Goal: Task Accomplishment & Management: Use online tool/utility

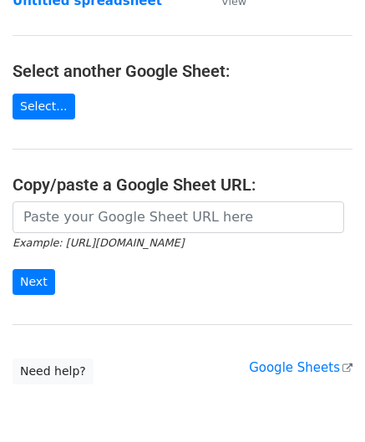
scroll to position [167, 0]
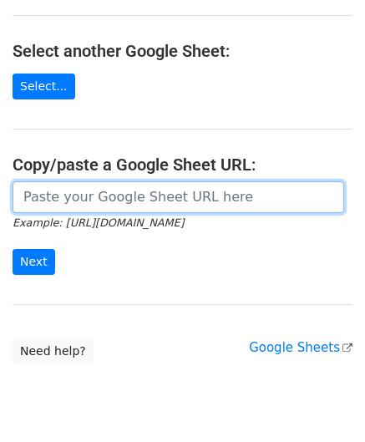
click at [97, 192] on input "url" at bounding box center [179, 197] width 332 height 32
paste input "[URL][DOMAIN_NAME]"
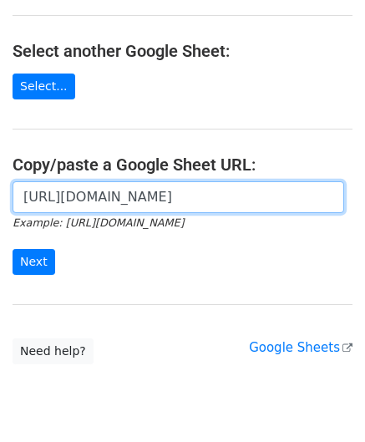
scroll to position [0, 354]
type input "[URL][DOMAIN_NAME]"
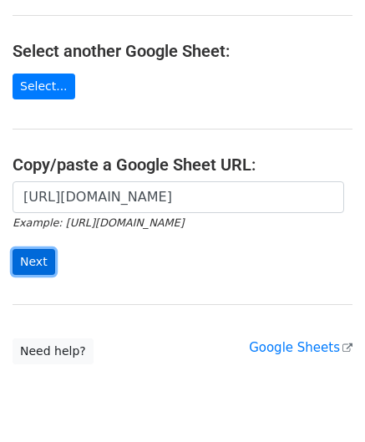
click at [27, 256] on input "Next" at bounding box center [34, 262] width 43 height 26
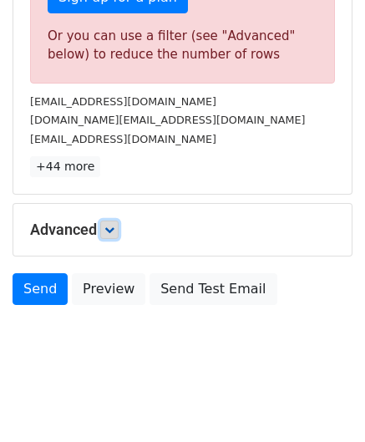
click at [119, 233] on link at bounding box center [109, 230] width 18 height 18
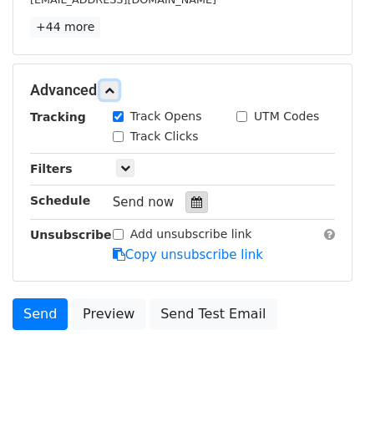
scroll to position [720, 0]
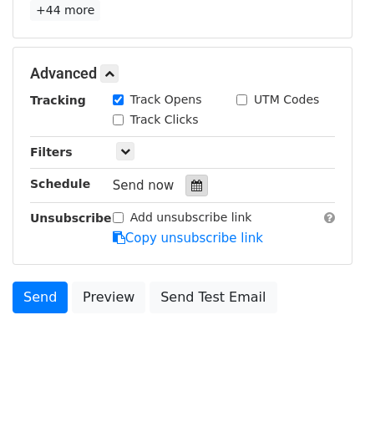
click at [191, 175] on div at bounding box center [196, 186] width 23 height 22
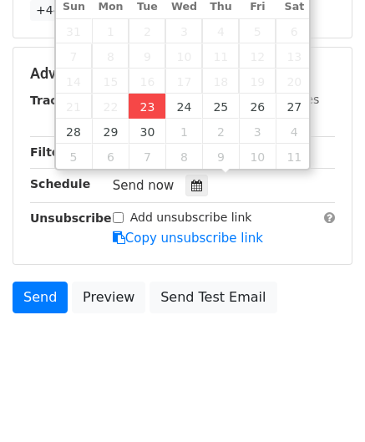
type input "2025-09-23 12:00"
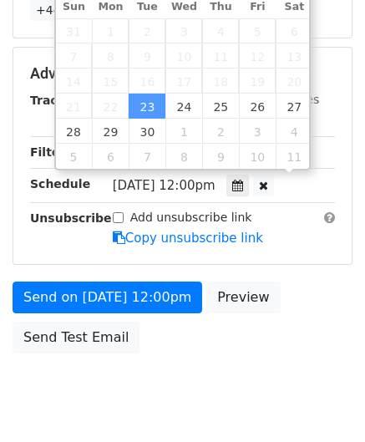
scroll to position [0, 0]
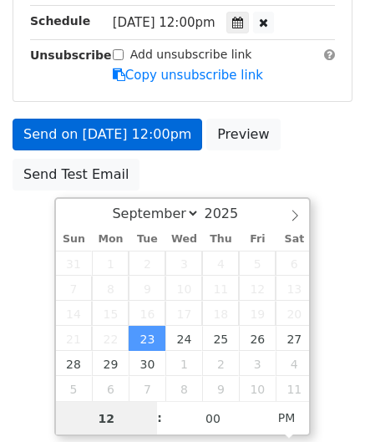
type input "4"
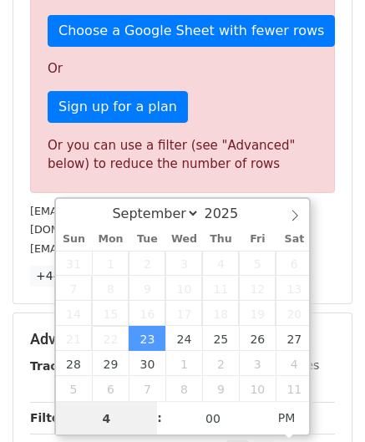
scroll to position [720, 0]
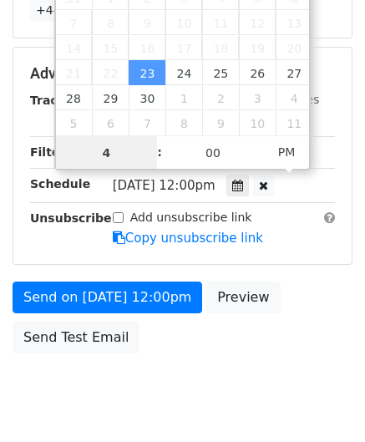
drag, startPoint x: 116, startPoint y: 145, endPoint x: 35, endPoint y: 150, distance: 81.2
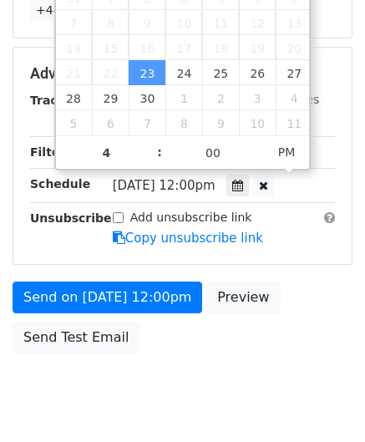
type input "2025-09-23 16:00"
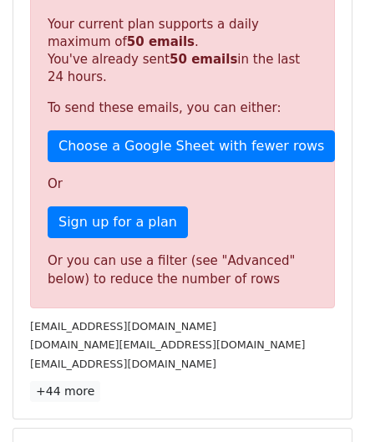
scroll to position [766, 0]
